Goal: Information Seeking & Learning: Learn about a topic

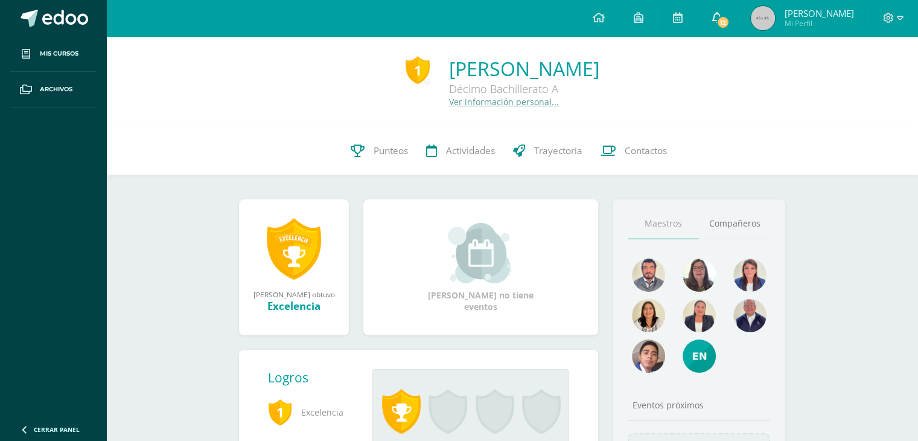
click at [721, 13] on icon at bounding box center [717, 17] width 10 height 11
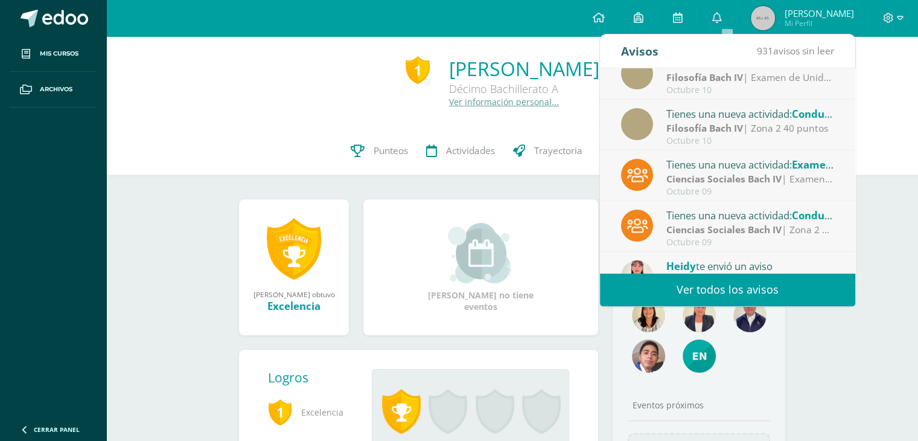
scroll to position [200, 0]
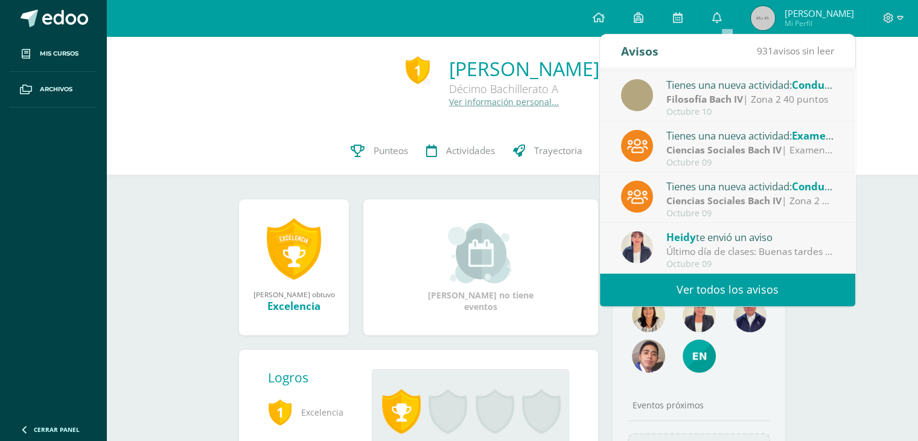
click at [145, 134] on div "1 [PERSON_NAME] 2024Z140214 Punteos Actividades Trayectoria Contactos" at bounding box center [512, 151] width 812 height 48
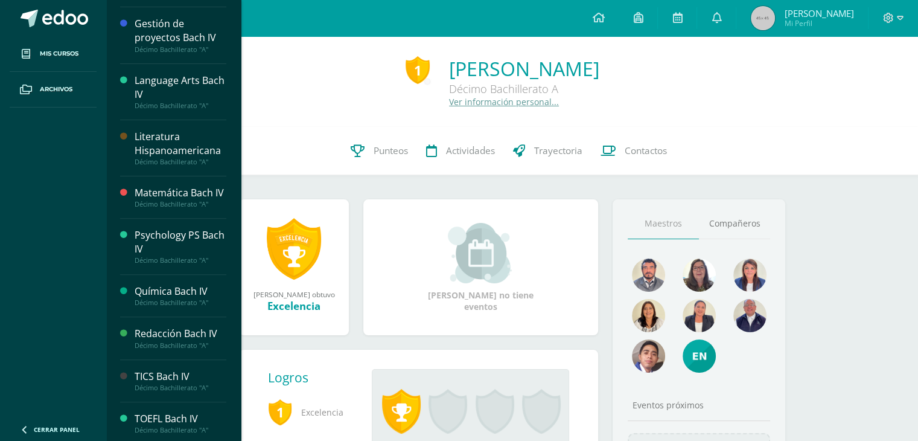
scroll to position [416, 0]
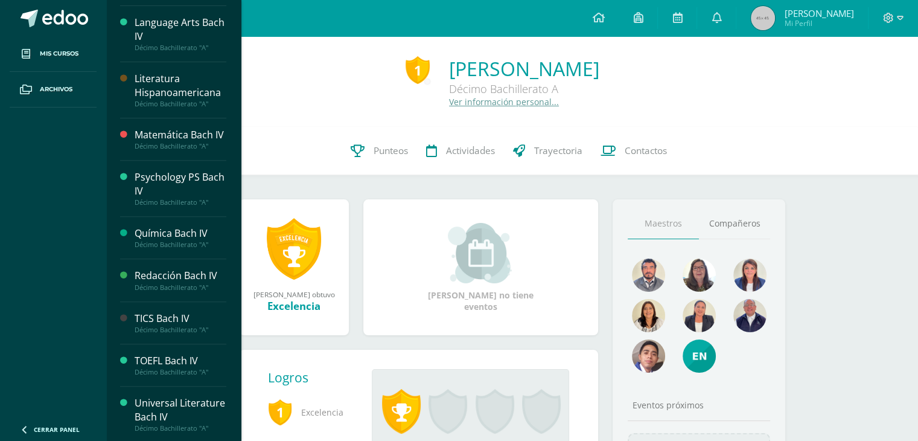
click at [160, 357] on div "TOEFL Bach IV" at bounding box center [181, 361] width 92 height 14
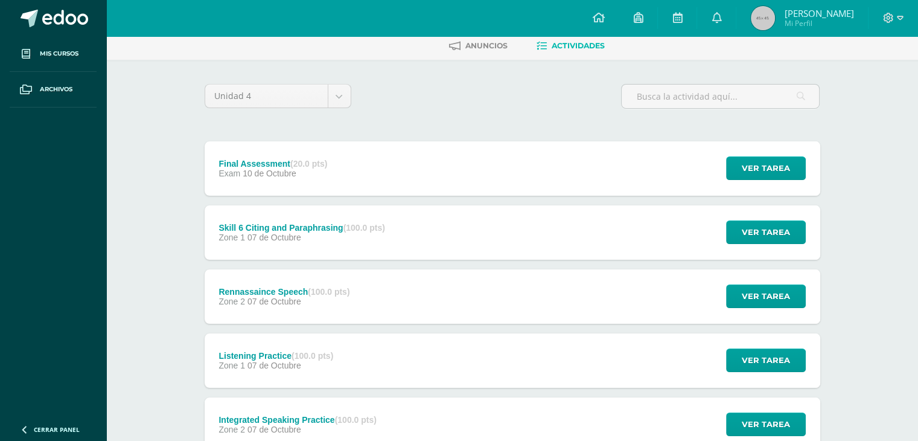
scroll to position [60, 0]
click at [288, 304] on span "07 de Octubre" at bounding box center [274, 301] width 54 height 10
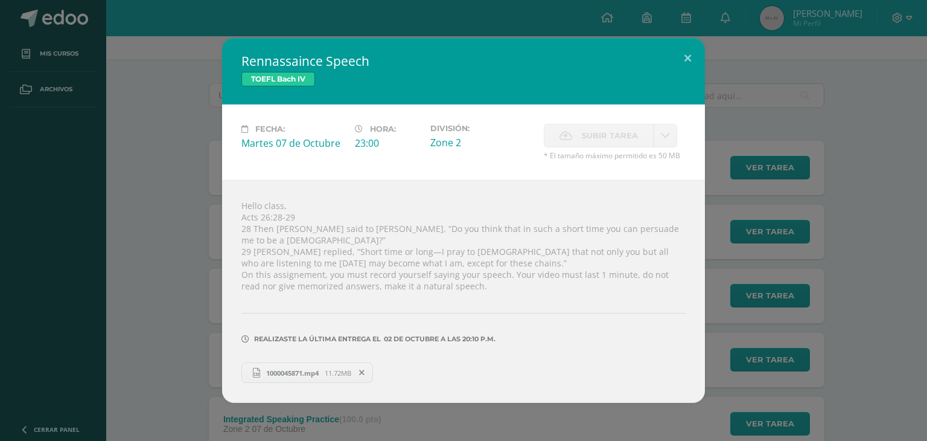
click at [316, 368] on span "1000045871.mp4" at bounding box center [292, 372] width 65 height 9
click at [51, 49] on div "Rennassaince Speech TOEFL Bach IV Fecha: Martes 07 de Octubre Hora: 23:00 Divis…" at bounding box center [463, 220] width 917 height 365
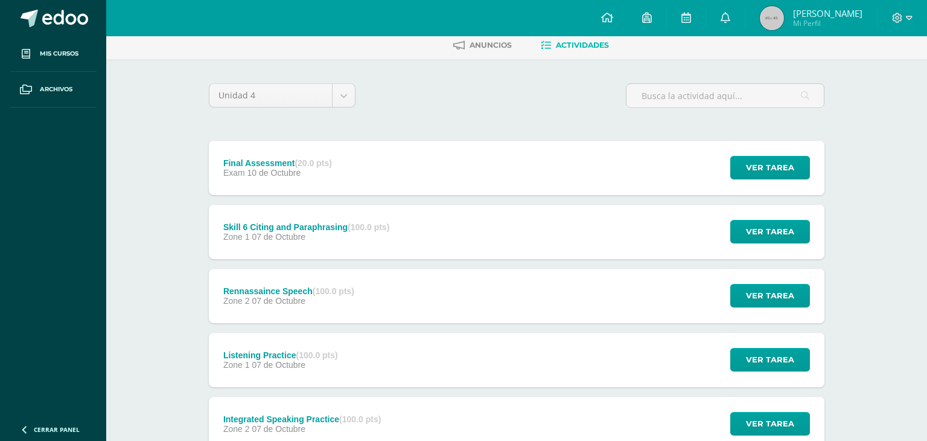
click at [51, 49] on div "Rennassaince Speech TOEFL Bach IV Fecha: Martes 07 de Octubre Hora: 23:00 Divis…" at bounding box center [463, 220] width 917 height 365
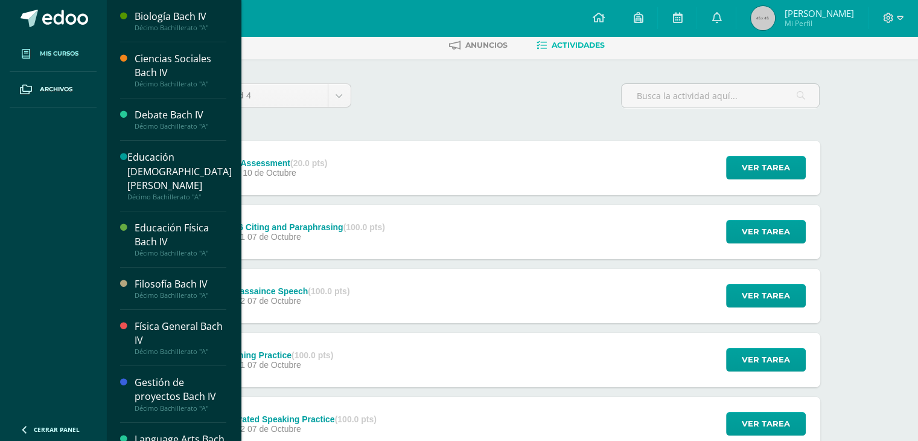
click at [61, 54] on span "Mis cursos" at bounding box center [59, 54] width 39 height 10
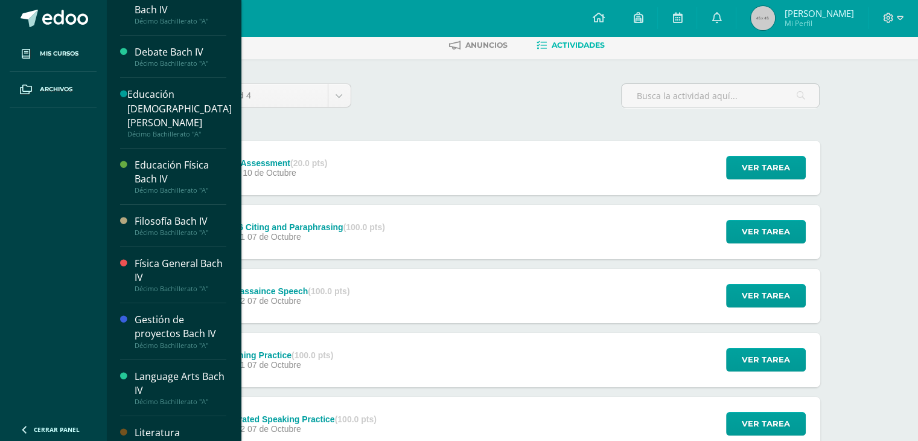
scroll to position [241, 0]
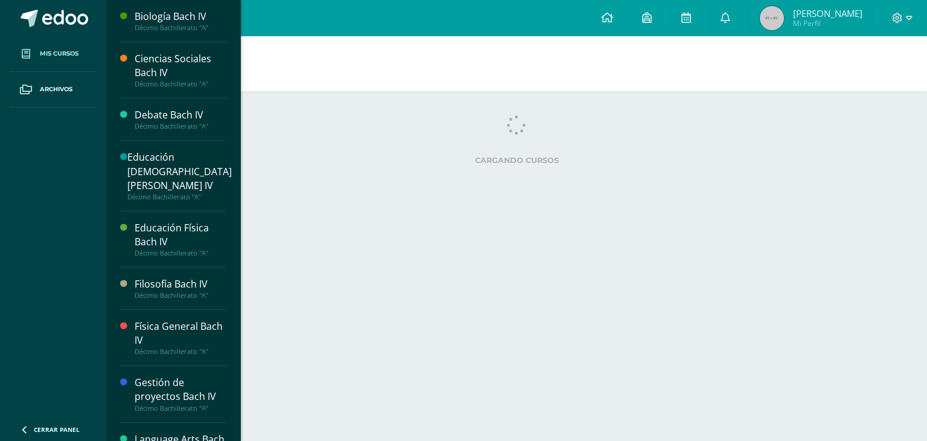
click at [49, 60] on link "Mis cursos" at bounding box center [53, 54] width 87 height 36
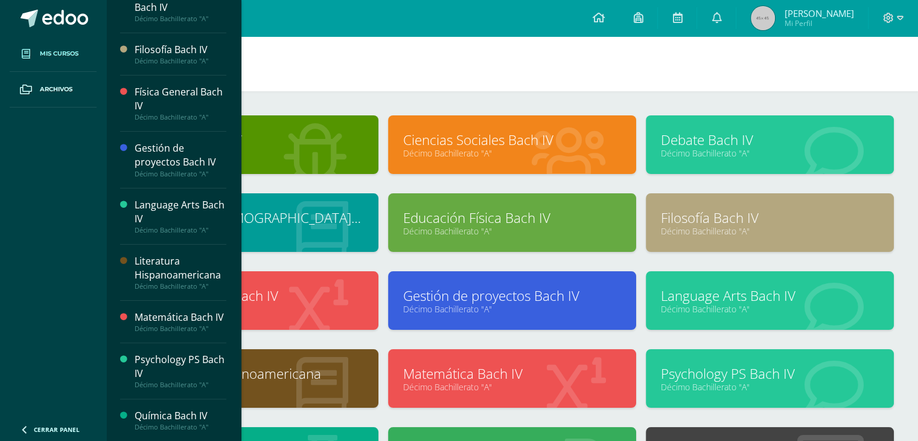
scroll to position [241, 0]
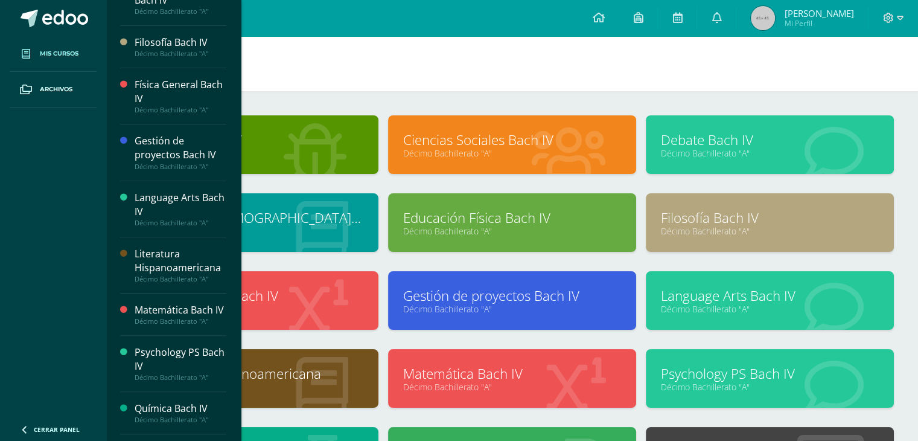
click at [173, 194] on div "Language Arts Bach IV" at bounding box center [181, 205] width 92 height 28
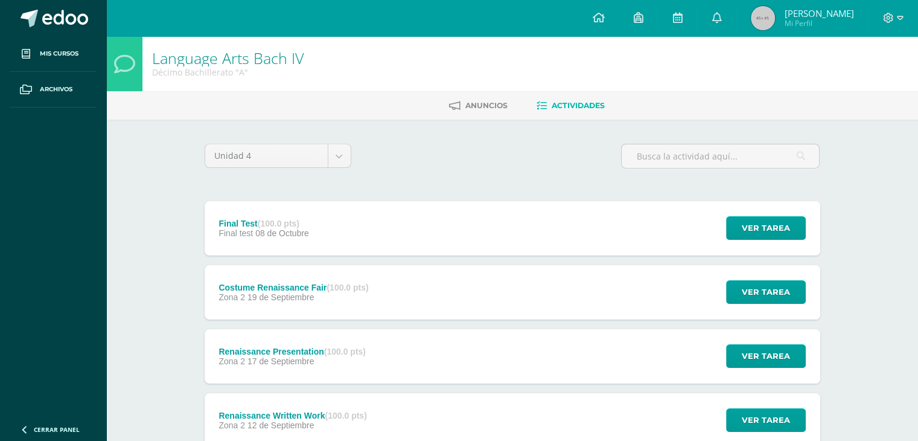
click at [263, 232] on span "08 de Octubre" at bounding box center [282, 233] width 54 height 10
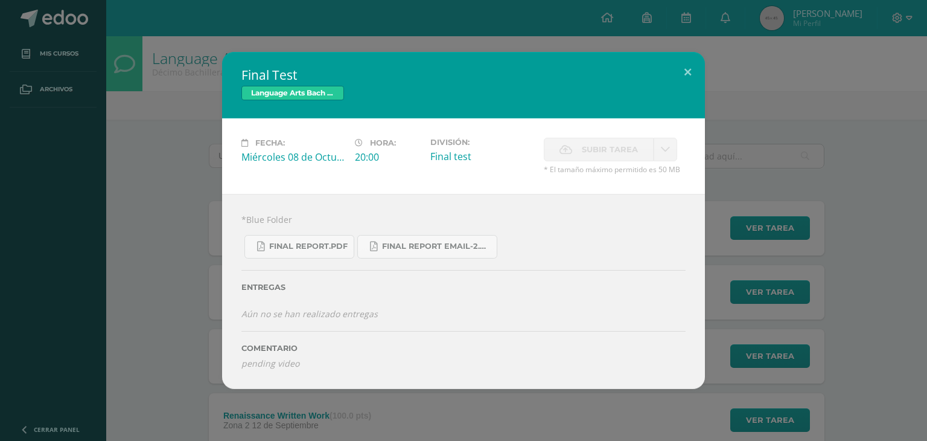
click at [734, 173] on div "Final Test Language Arts Bach IV Fecha: Miércoles 08 de Octubre Hora: 20:00 Div…" at bounding box center [463, 220] width 917 height 337
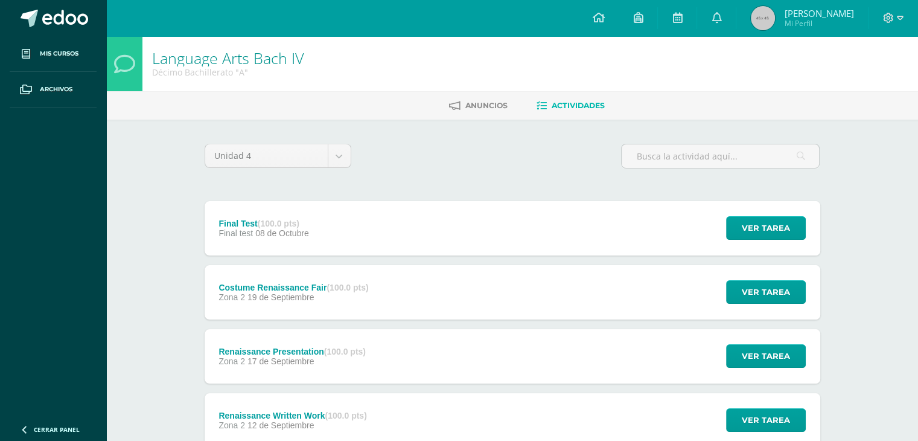
click at [330, 293] on div "Zona 2 19 de Septiembre" at bounding box center [293, 297] width 150 height 10
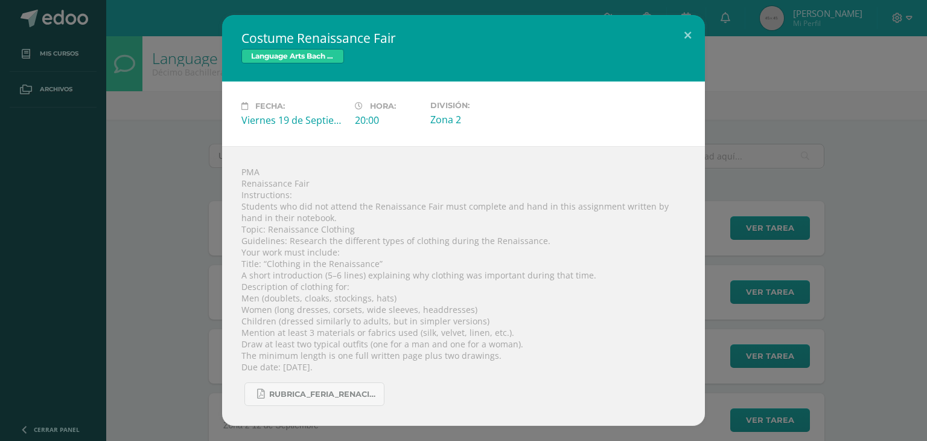
click at [203, 280] on div "Costume Renaissance Fair Language Arts Bach IV Fecha: Viernes 19 de Septiembre …" at bounding box center [463, 220] width 917 height 410
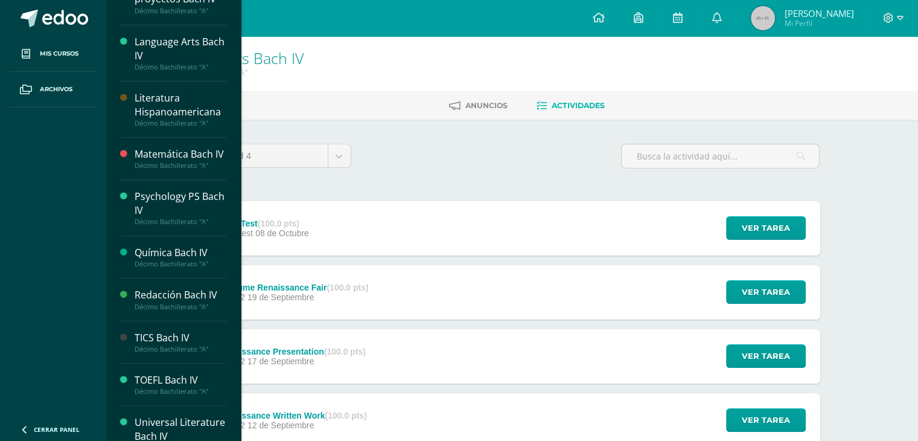
scroll to position [416, 0]
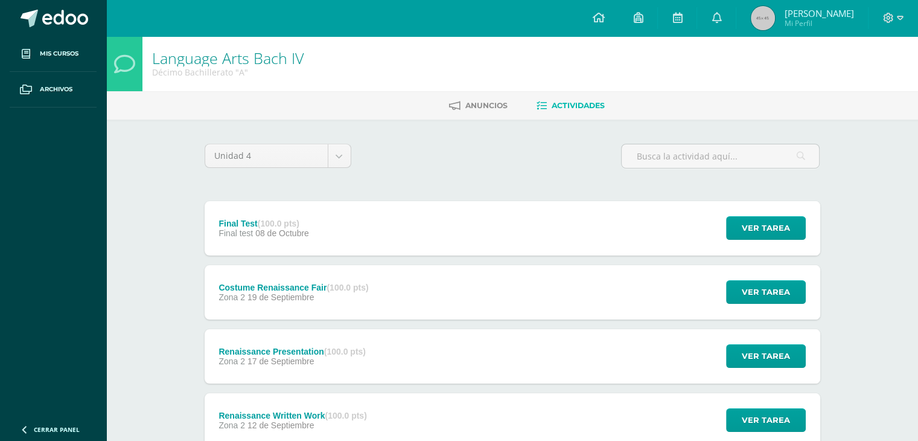
click at [470, 156] on div "Unidad 4 Unidad 1 Unidad 2 Unidad 3 Unidad 4" at bounding box center [512, 161] width 625 height 34
